Goal: Transaction & Acquisition: Purchase product/service

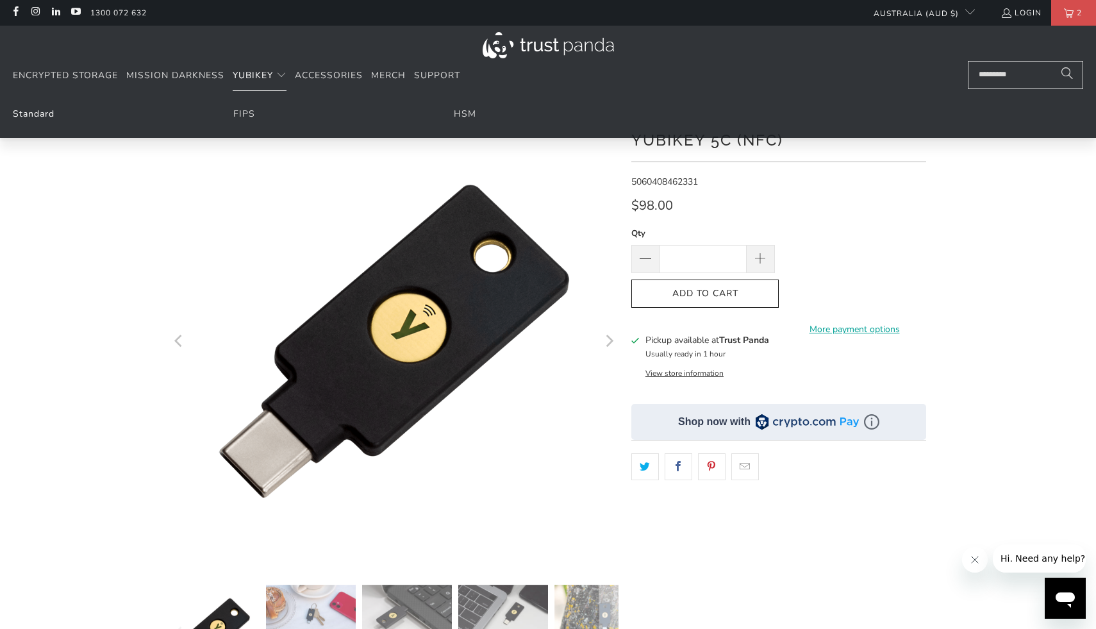
click at [48, 117] on link "Standard" at bounding box center [34, 114] width 42 height 12
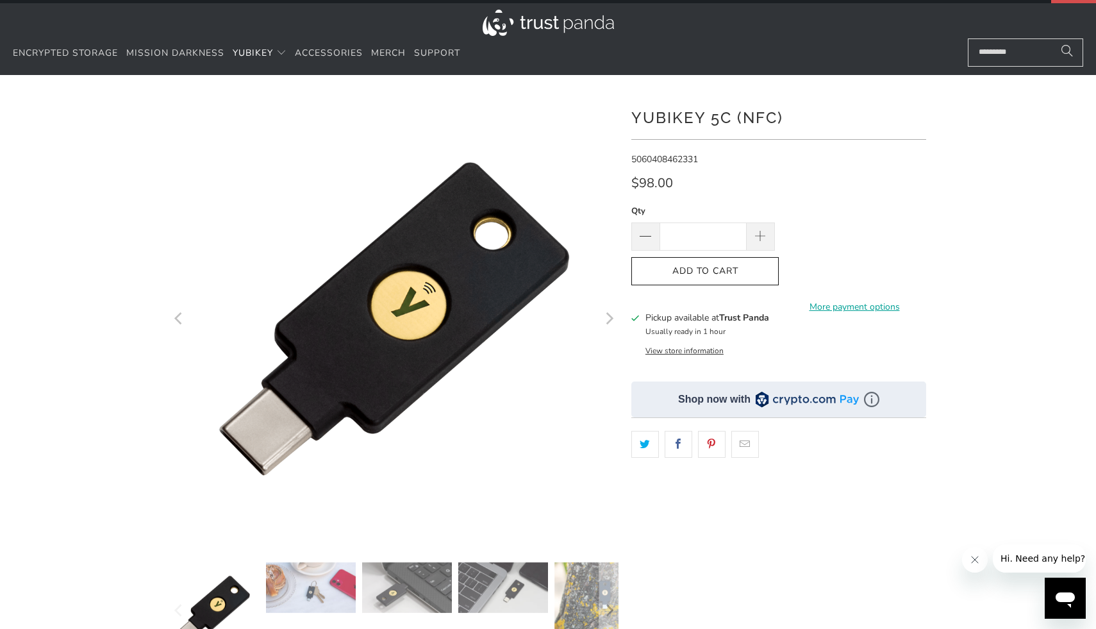
scroll to position [23, 0]
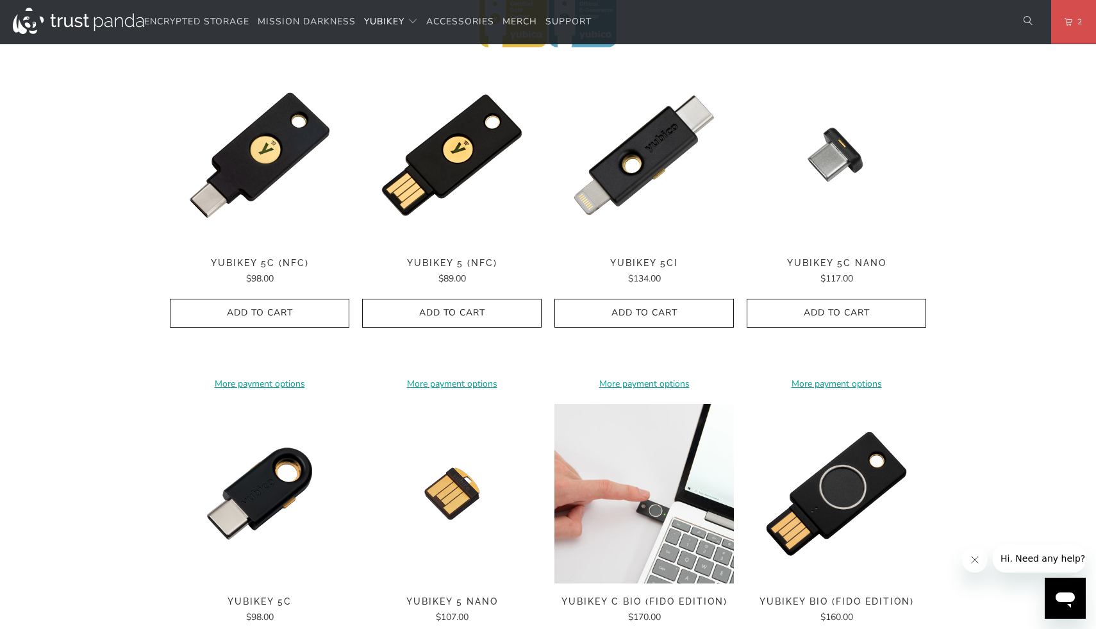
scroll to position [549, 0]
